Goal: Task Accomplishment & Management: Complete application form

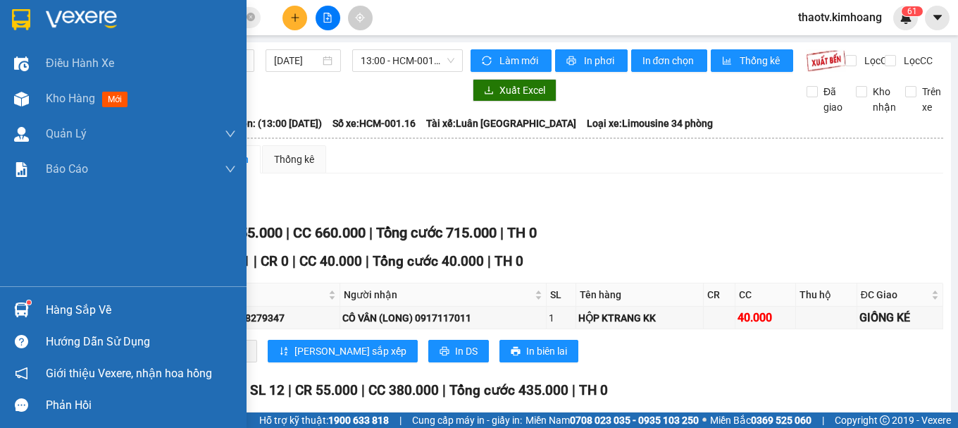
click at [54, 300] on div "Hàng sắp về" at bounding box center [141, 310] width 190 height 21
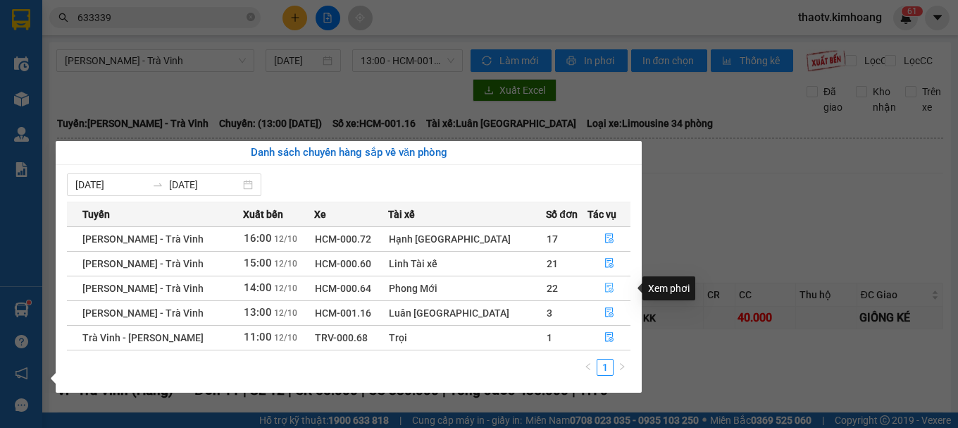
click at [605, 290] on icon "file-done" at bounding box center [610, 288] width 10 height 10
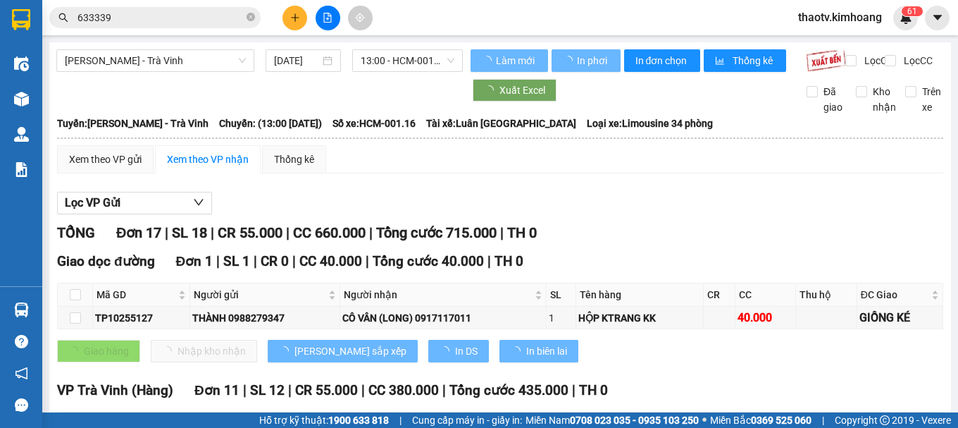
checkbox input "false"
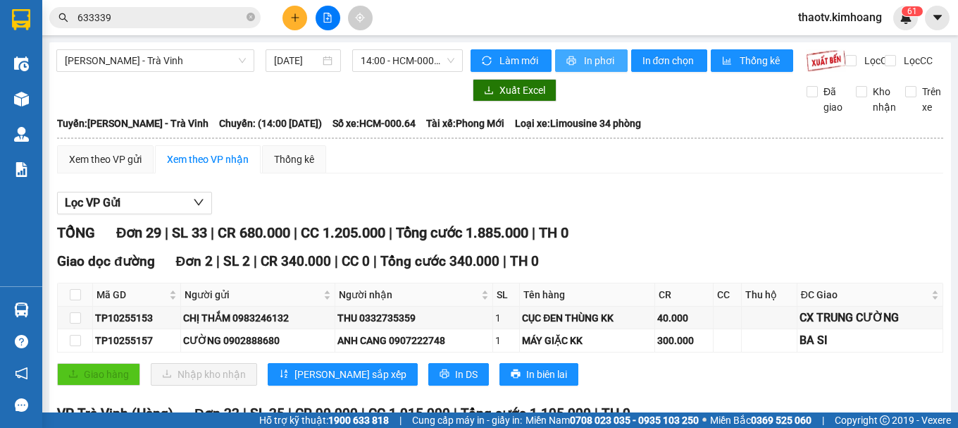
click at [606, 58] on span "In phơi" at bounding box center [600, 61] width 32 height 16
drag, startPoint x: 166, startPoint y: 19, endPoint x: 0, endPoint y: 87, distance: 179.2
click at [0, 87] on section "Kết quả tìm kiếm ( 63 ) Bộ lọc Mã ĐH Trạng thái Món hàng Thu hộ Tổng cước Chưa …" at bounding box center [479, 214] width 958 height 428
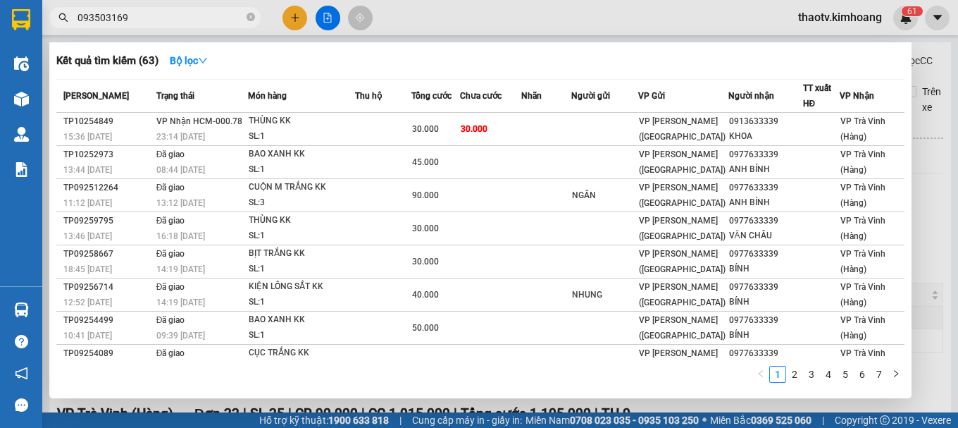
type input "0935031697"
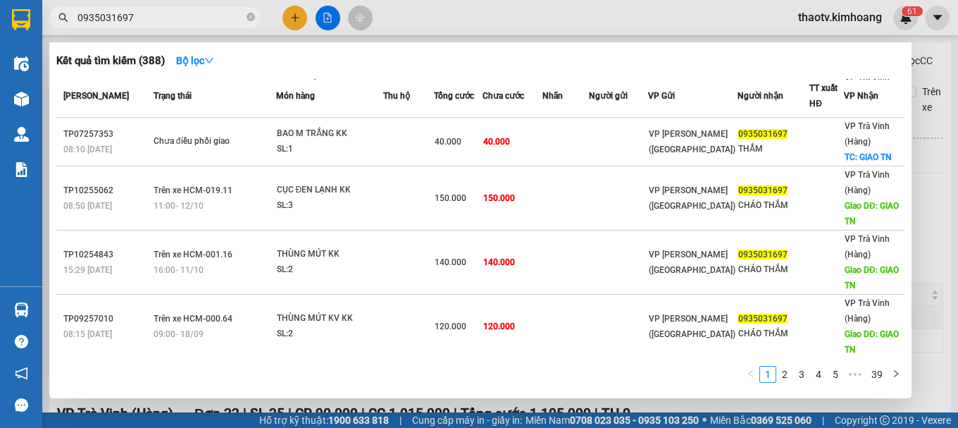
scroll to position [288, 0]
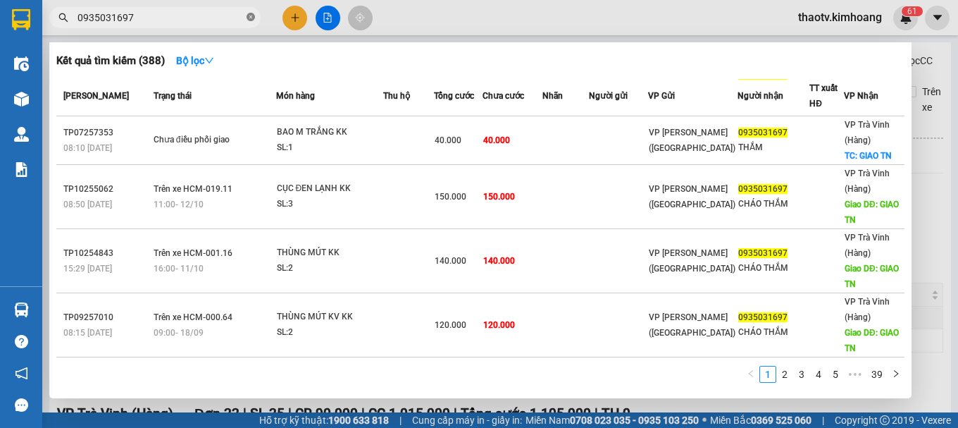
click at [247, 18] on icon "close-circle" at bounding box center [251, 17] width 8 height 8
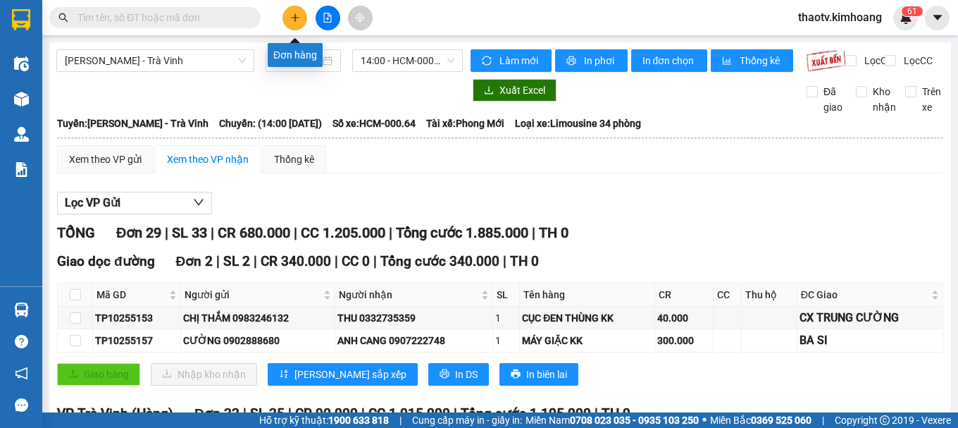
click at [287, 18] on button at bounding box center [295, 18] width 25 height 25
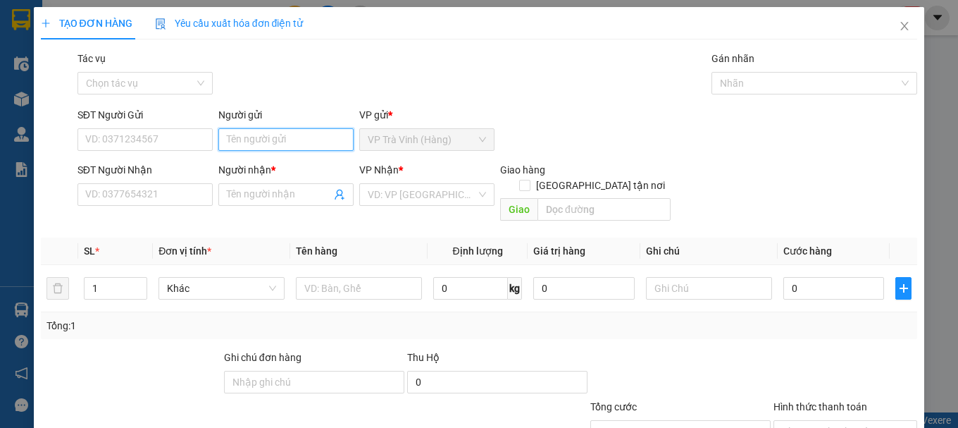
click at [263, 147] on input "Người gửi" at bounding box center [285, 139] width 135 height 23
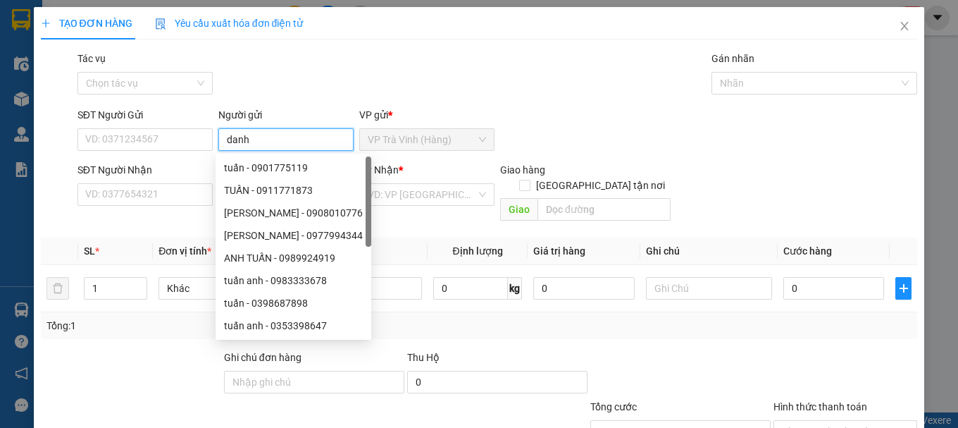
type input "danh"
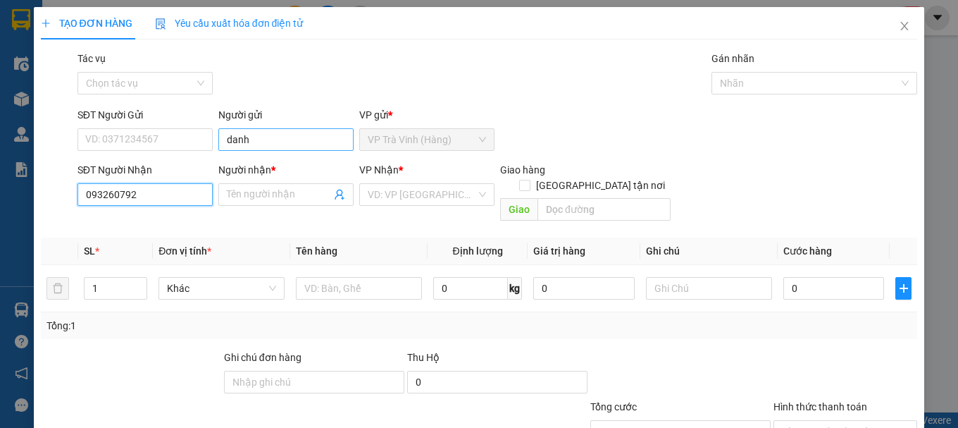
type input "0932607922"
click at [161, 223] on div "0932607922 - hoa" at bounding box center [143, 223] width 117 height 16
type input "hoa"
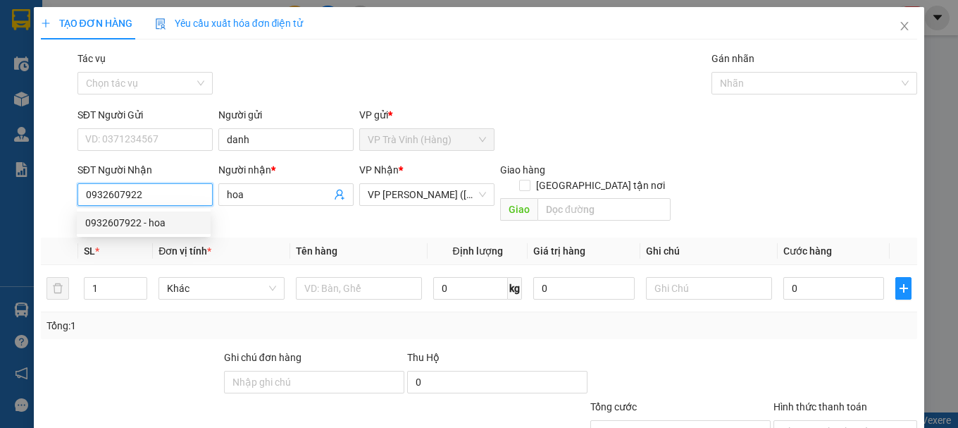
type input "30.000"
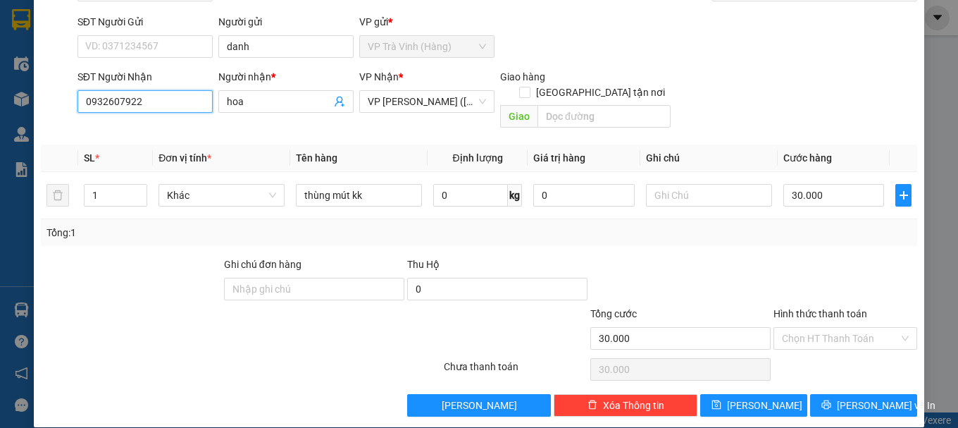
scroll to position [94, 0]
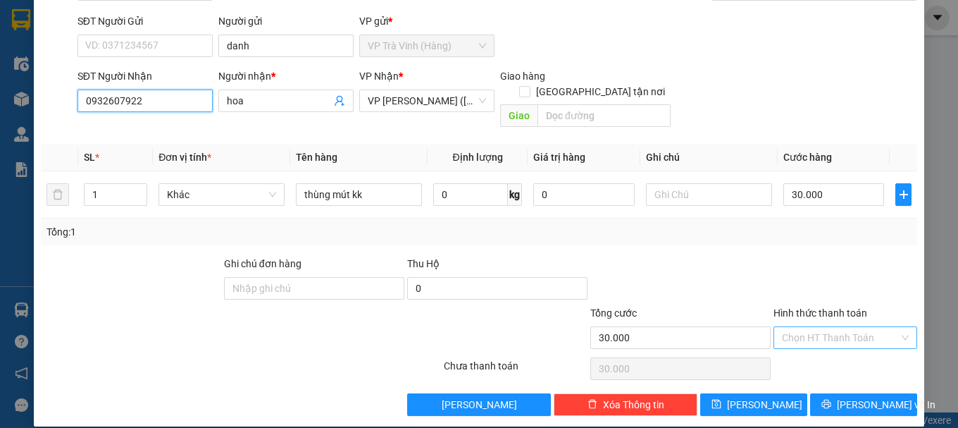
type input "0932607922"
click at [832, 327] on input "Hình thức thanh toán" at bounding box center [840, 337] width 117 height 21
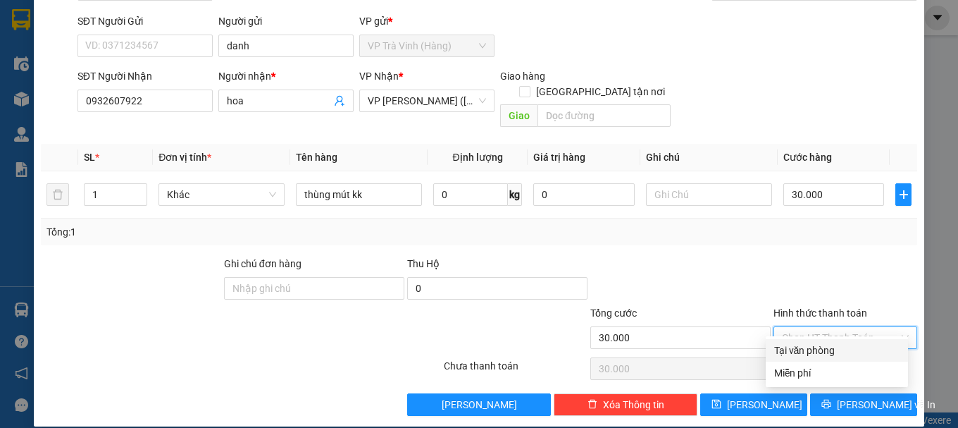
click at [814, 350] on div "Tại văn phòng" at bounding box center [837, 351] width 125 height 16
type input "0"
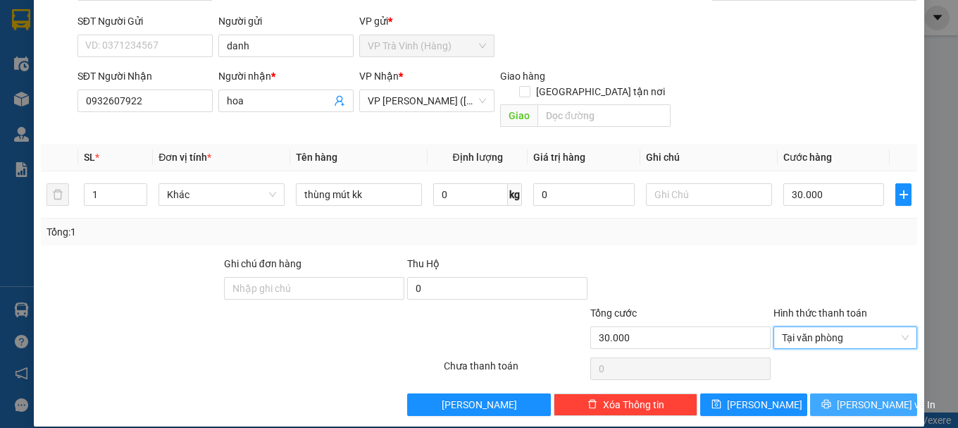
click at [840, 394] on button "Lưu và In" at bounding box center [863, 404] width 107 height 23
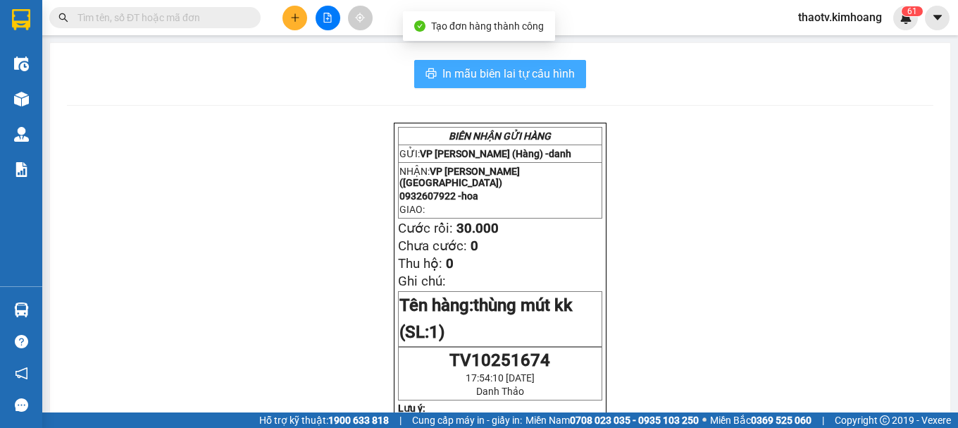
click at [507, 73] on span "In mẫu biên lai tự cấu hình" at bounding box center [509, 74] width 132 height 18
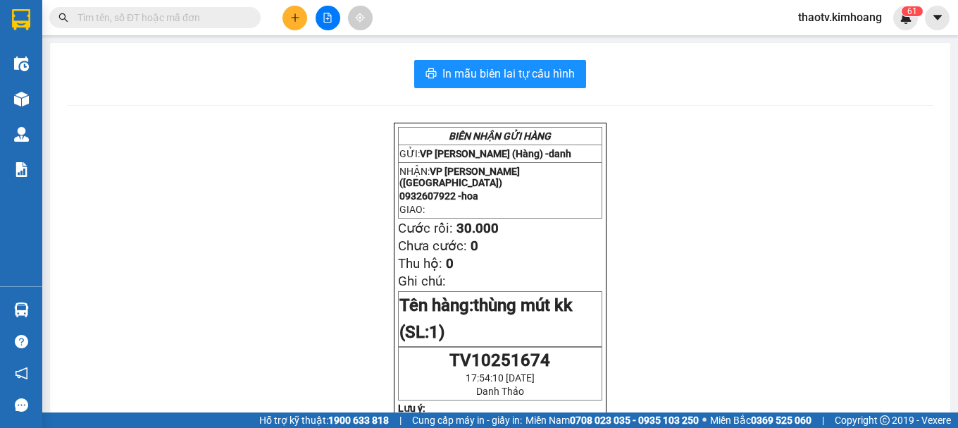
click at [833, 17] on span "thaotv.kimhoang" at bounding box center [840, 17] width 106 height 18
click at [813, 44] on span "Đăng xuất" at bounding box center [846, 44] width 78 height 16
